Goal: Task Accomplishment & Management: Complete application form

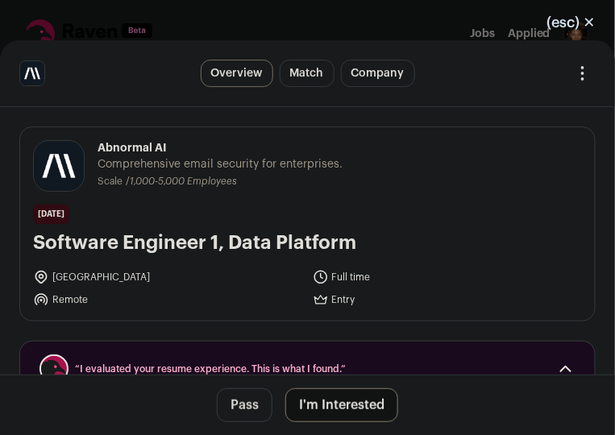
scroll to position [4, 0]
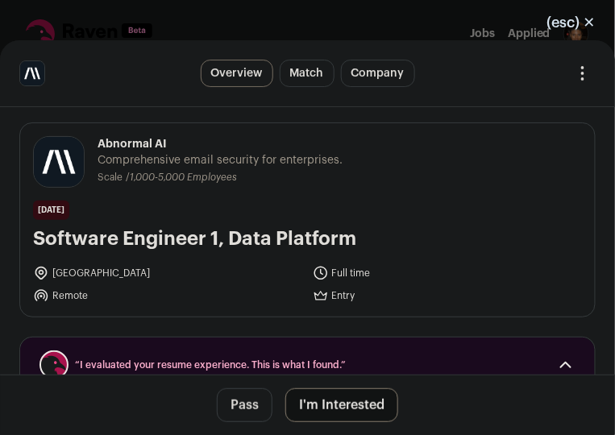
click at [589, 23] on button "(esc) ✕" at bounding box center [571, 22] width 87 height 35
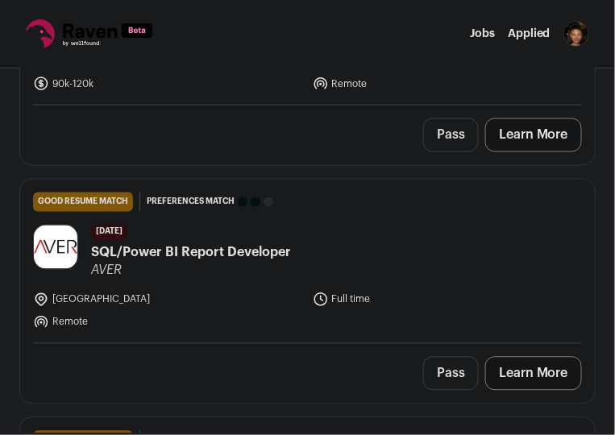
scroll to position [517, 0]
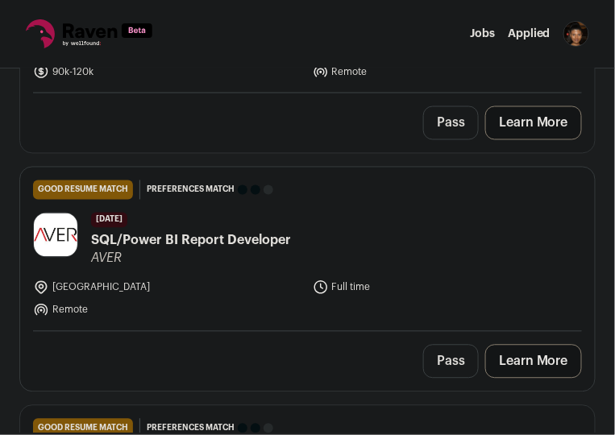
click at [160, 236] on span "SQL/Power BI Report Developer" at bounding box center [191, 240] width 200 height 19
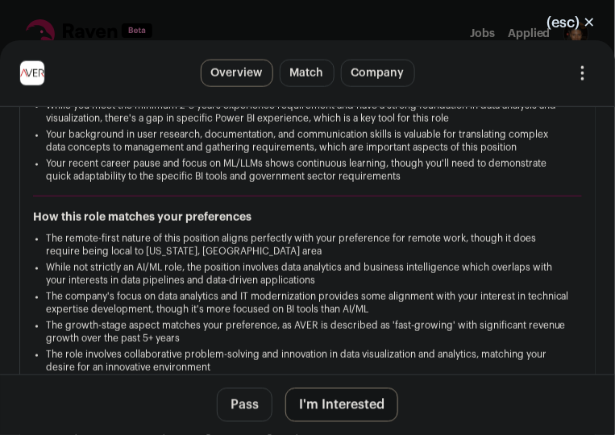
scroll to position [413, 0]
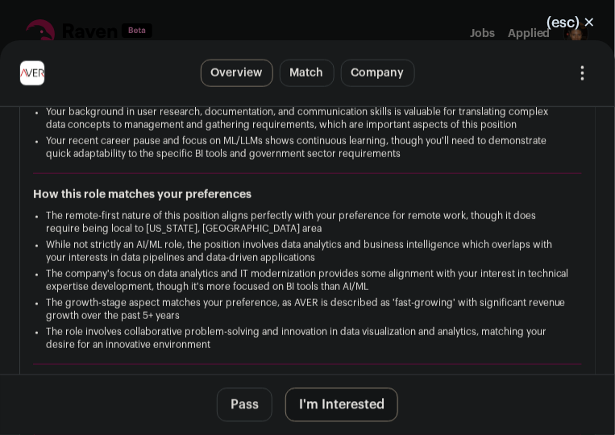
click at [348, 405] on button "I'm Interested" at bounding box center [341, 405] width 113 height 34
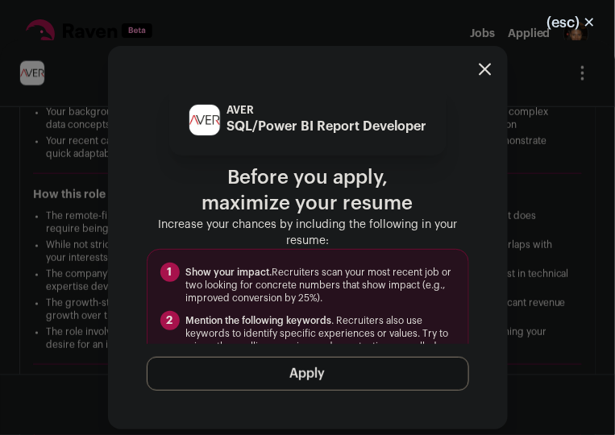
click at [333, 377] on button "Apply" at bounding box center [308, 374] width 322 height 34
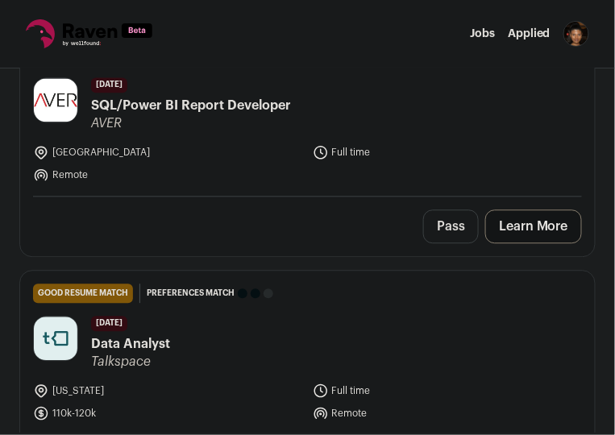
scroll to position [730, 0]
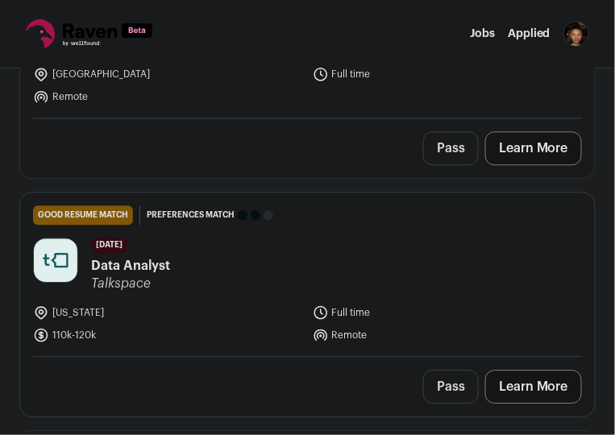
click at [158, 263] on span "Data Analyst" at bounding box center [130, 265] width 79 height 19
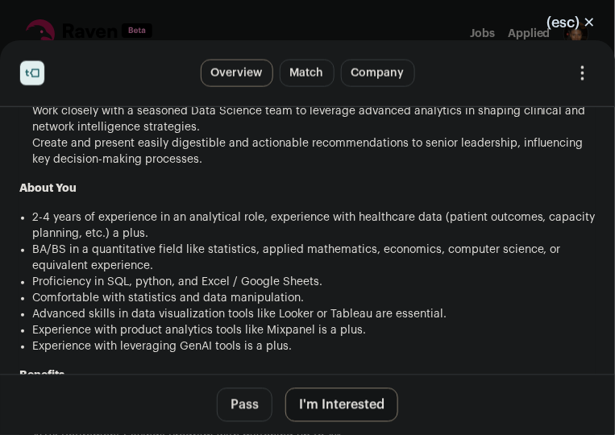
scroll to position [1524, 0]
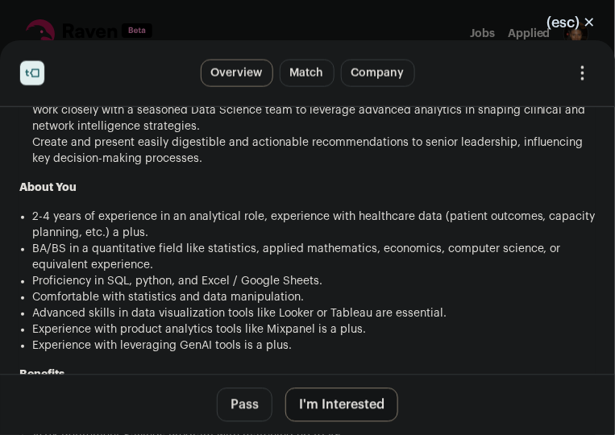
click at [314, 406] on button "I'm Interested" at bounding box center [341, 405] width 113 height 34
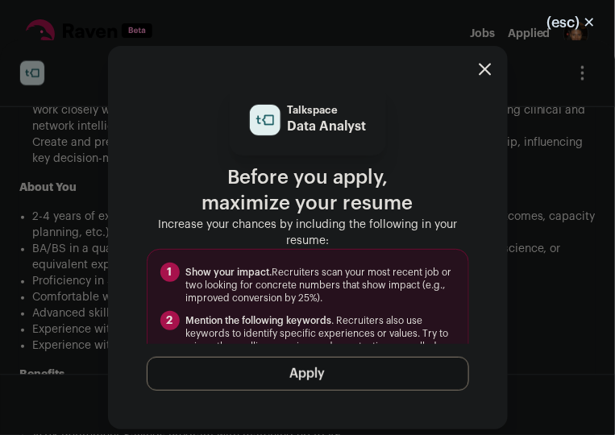
click at [279, 375] on button "Apply" at bounding box center [308, 374] width 322 height 34
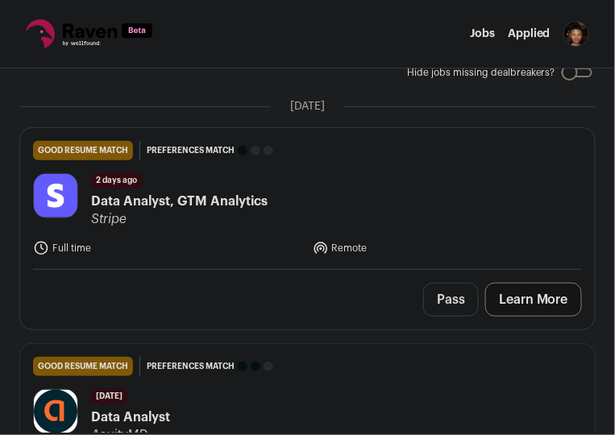
scroll to position [106, 0]
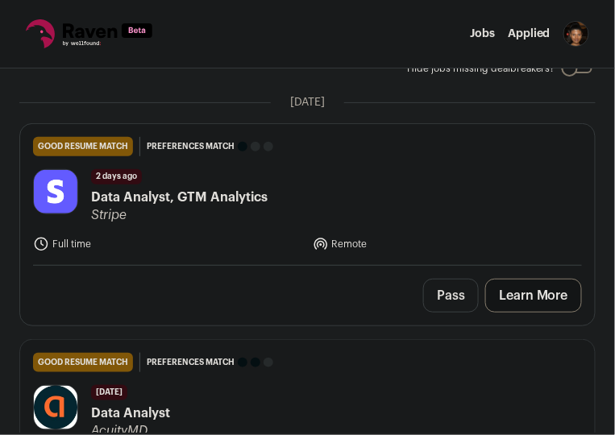
click at [250, 197] on span "Data Analyst, GTM Analytics" at bounding box center [179, 197] width 176 height 19
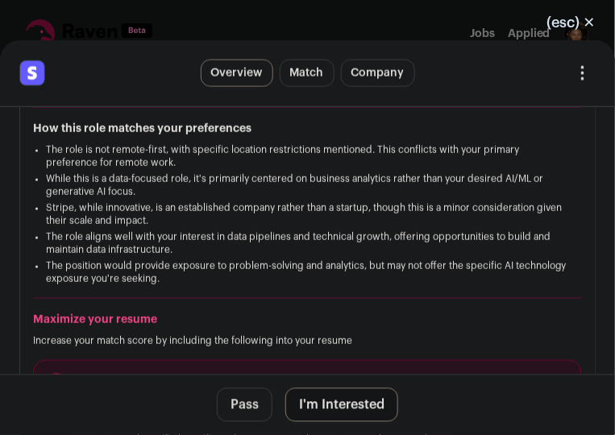
scroll to position [553, 0]
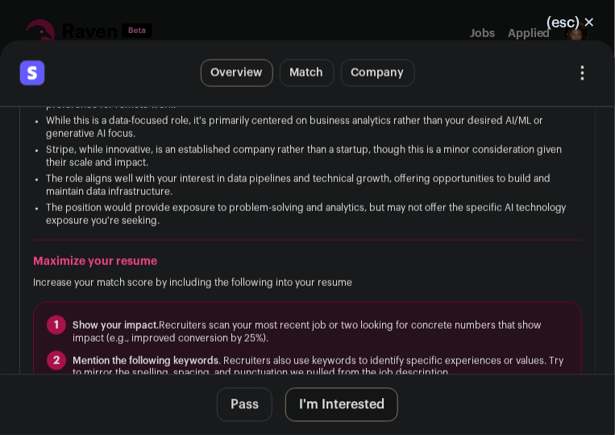
click at [341, 411] on button "I'm Interested" at bounding box center [341, 405] width 113 height 34
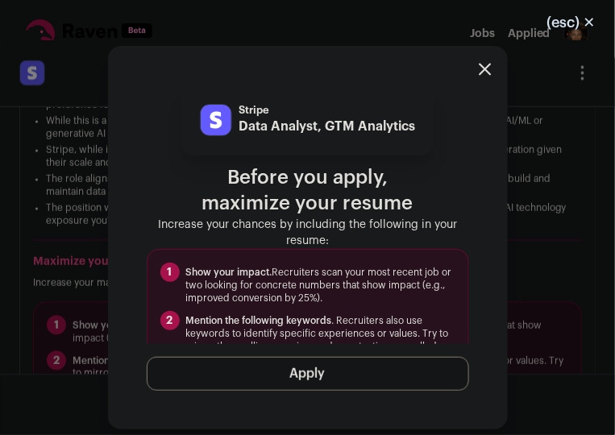
click at [329, 377] on button "Apply" at bounding box center [308, 374] width 322 height 34
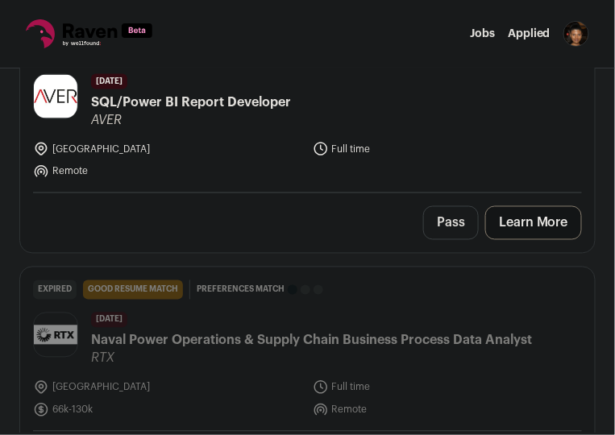
scroll to position [447, 0]
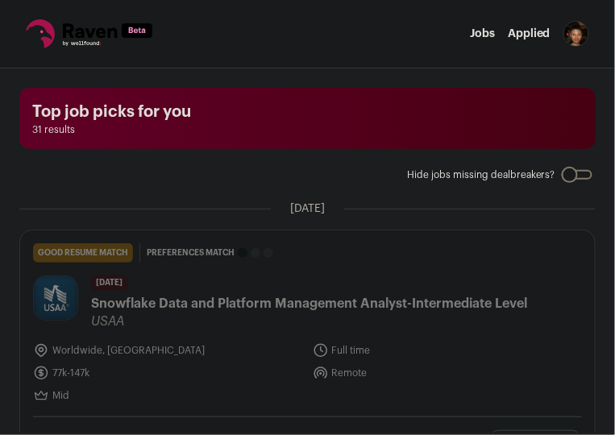
scroll to position [1412, 0]
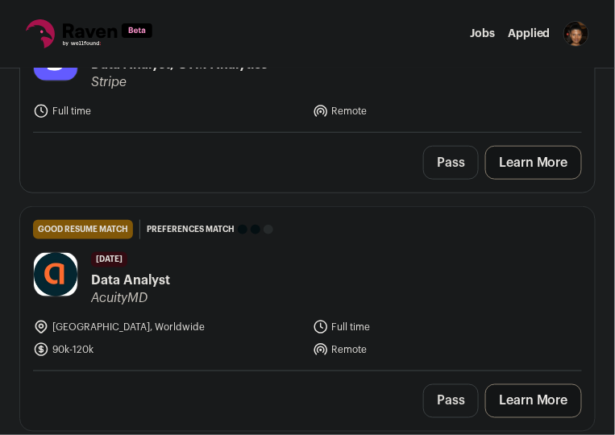
scroll to position [173, 0]
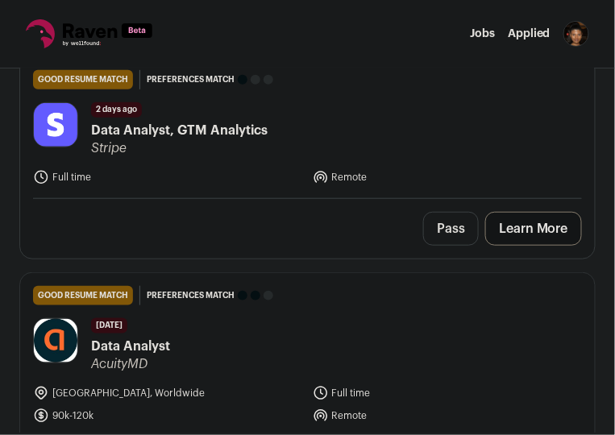
click at [121, 131] on span "Data Analyst, GTM Analytics" at bounding box center [179, 130] width 176 height 19
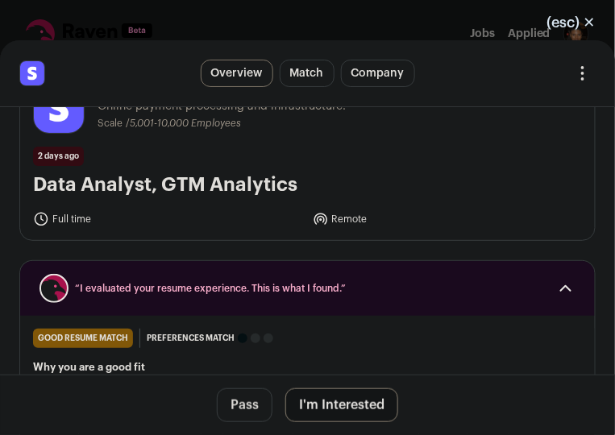
scroll to position [0, 0]
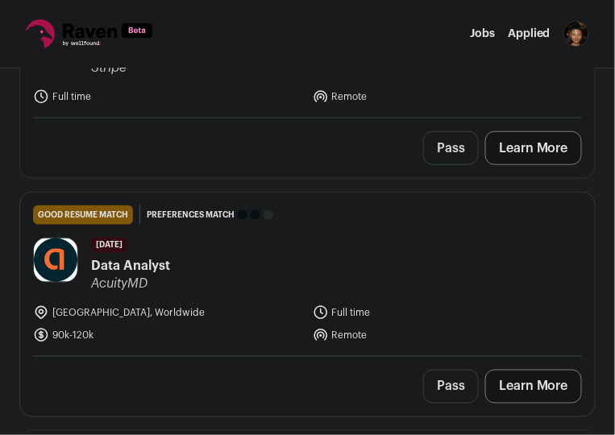
scroll to position [259, 0]
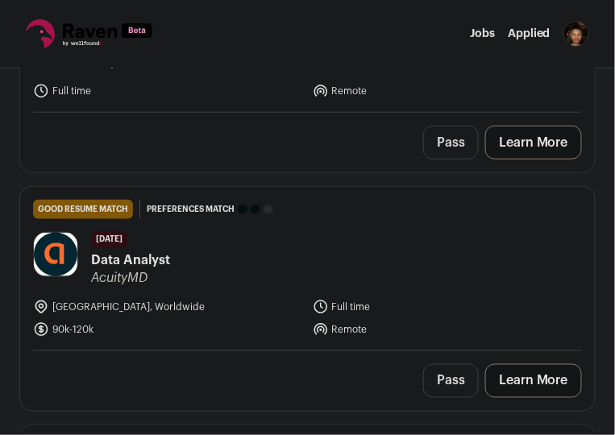
click at [155, 257] on span "Data Analyst" at bounding box center [130, 259] width 79 height 19
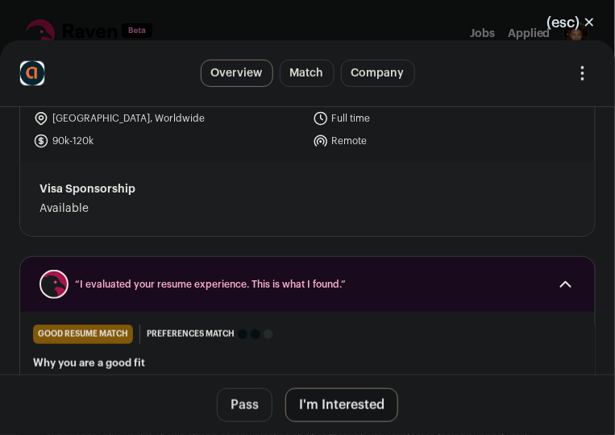
scroll to position [0, 0]
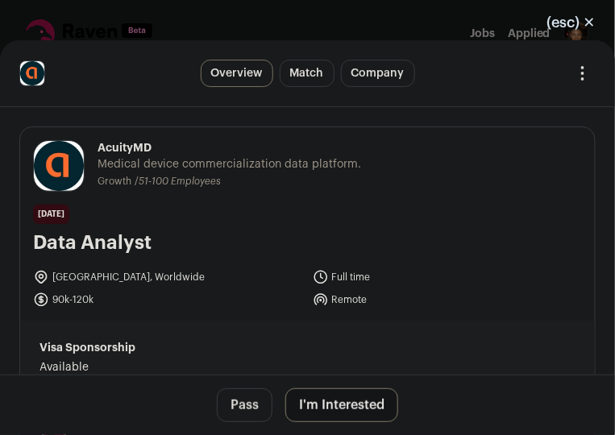
click at [321, 406] on button "I'm Interested" at bounding box center [341, 405] width 113 height 34
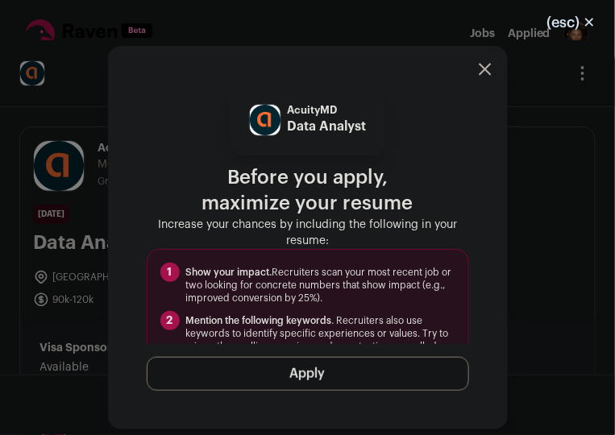
click at [484, 67] on icon "Close modal" at bounding box center [484, 69] width 13 height 13
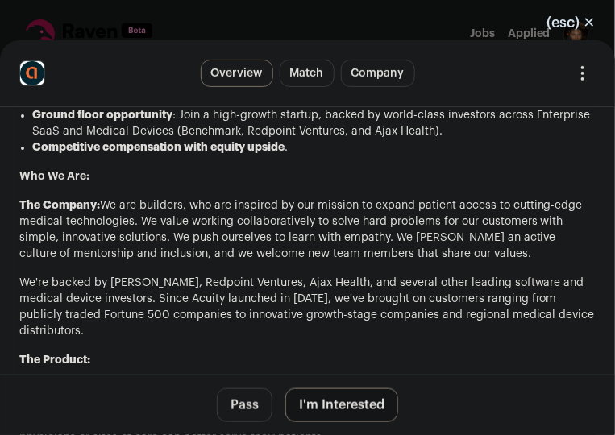
scroll to position [2279, 0]
click at [346, 408] on button "I'm Interested" at bounding box center [341, 405] width 113 height 34
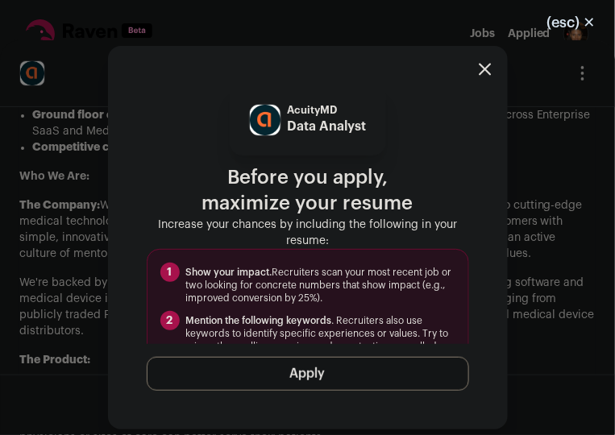
click at [281, 375] on button "Apply" at bounding box center [308, 374] width 322 height 34
